Goal: Transaction & Acquisition: Download file/media

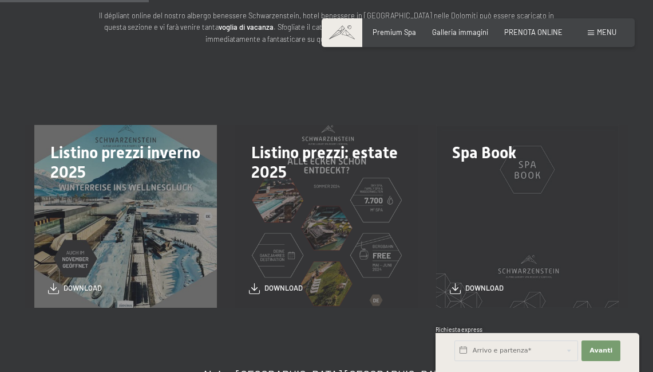
scroll to position [211, 0]
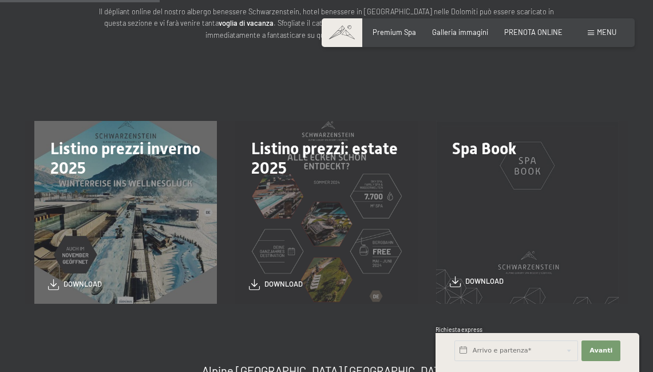
click at [460, 279] on span at bounding box center [455, 281] width 11 height 11
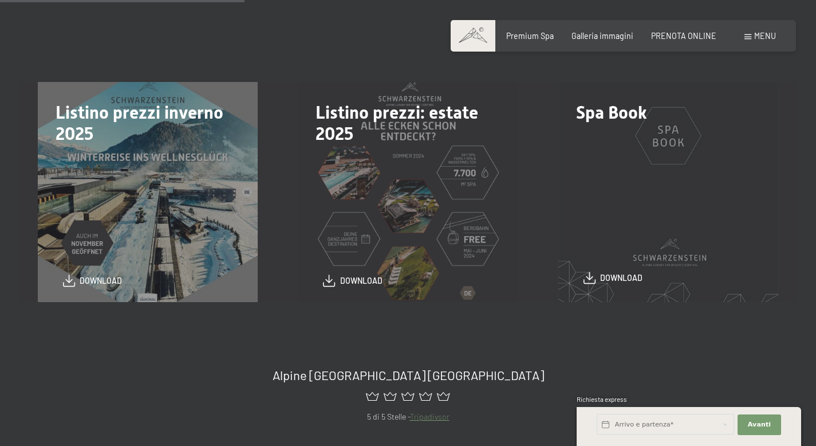
click at [618, 276] on span "download" at bounding box center [621, 277] width 42 height 11
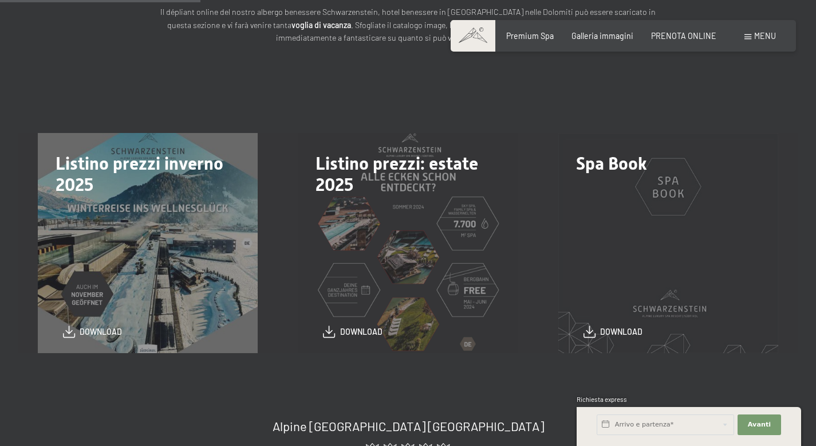
click at [598, 337] on div "download" at bounding box center [669, 331] width 170 height 12
click at [603, 332] on span "download" at bounding box center [621, 328] width 42 height 11
